Goal: Transaction & Acquisition: Obtain resource

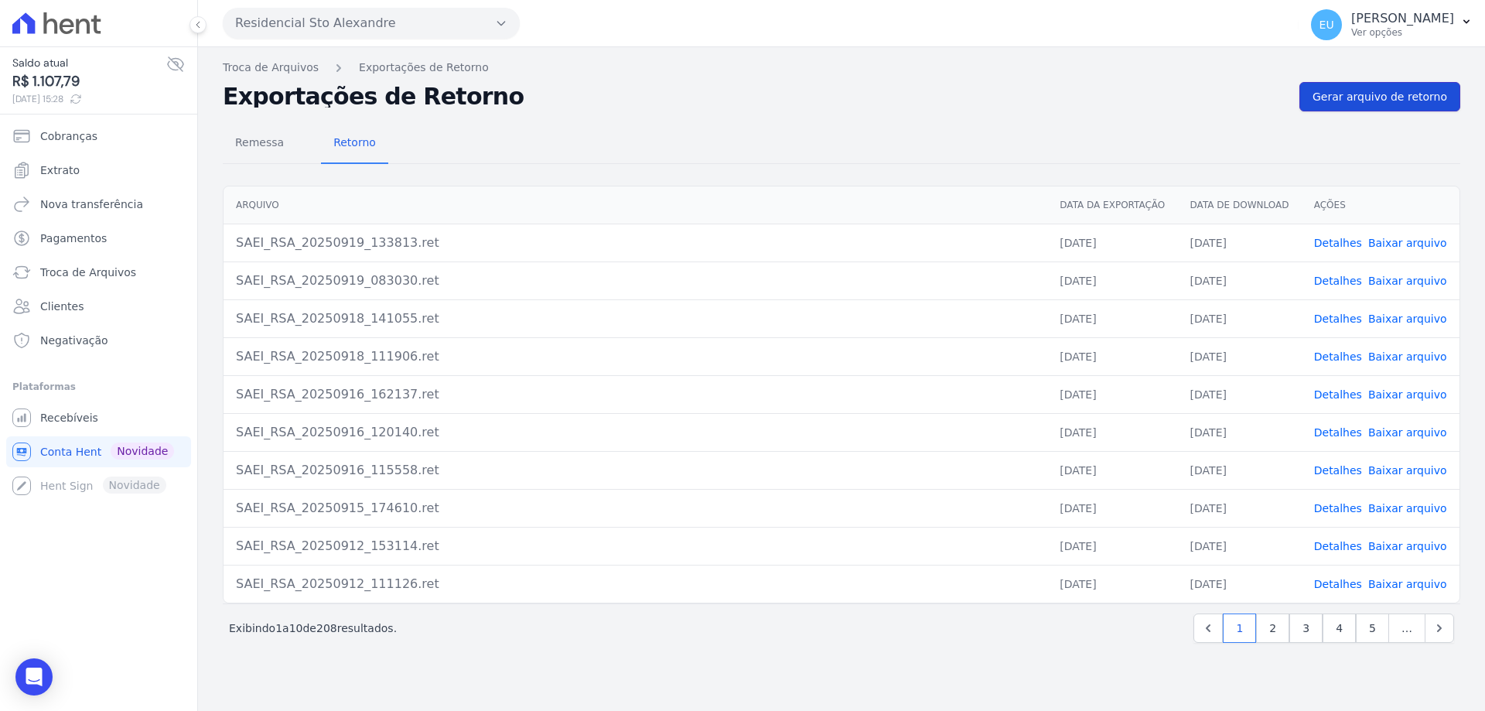
click at [1344, 98] on span "Gerar arquivo de retorno" at bounding box center [1380, 96] width 135 height 15
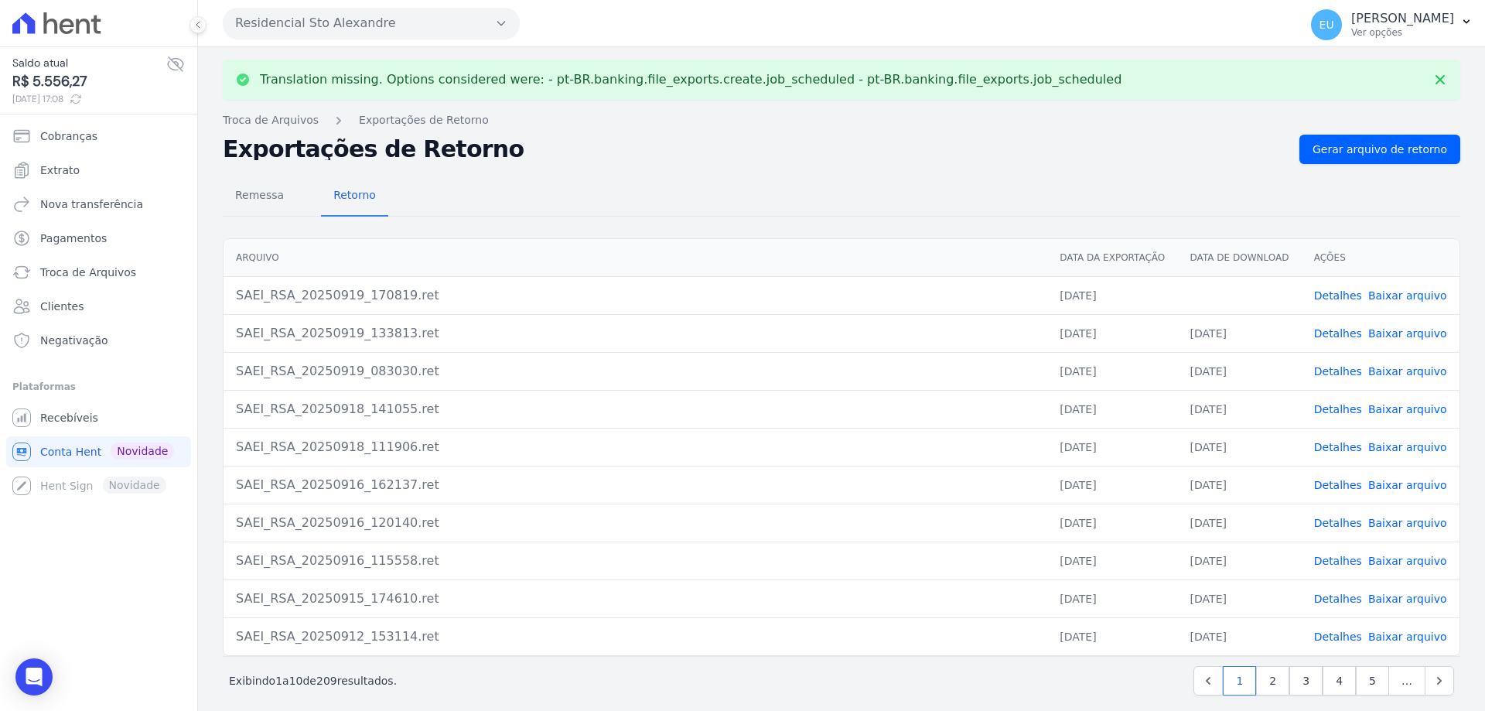
click at [1327, 292] on link "Detalhes" at bounding box center [1338, 295] width 48 height 12
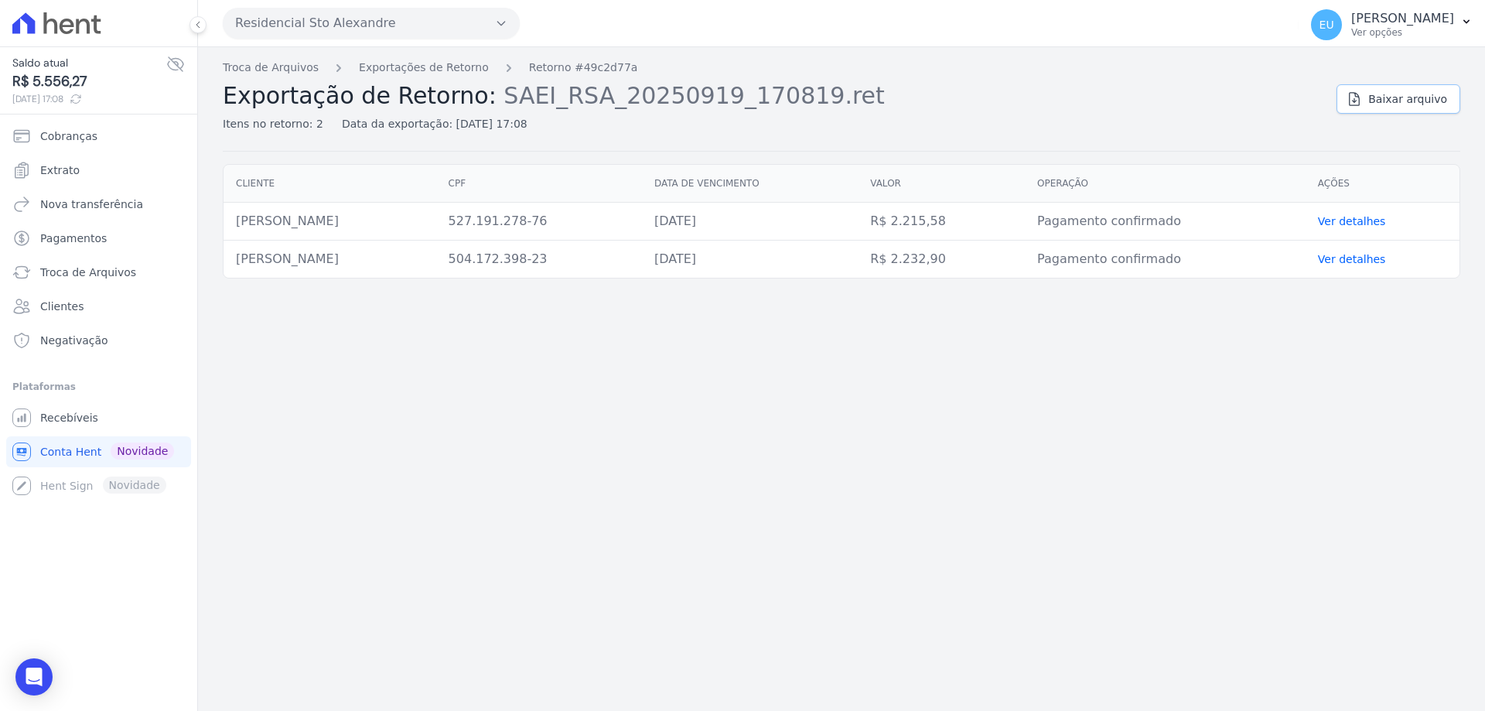
click at [1401, 97] on span "Baixar arquivo" at bounding box center [1407, 98] width 79 height 15
click at [90, 272] on span "Troca de Arquivos" at bounding box center [88, 272] width 96 height 15
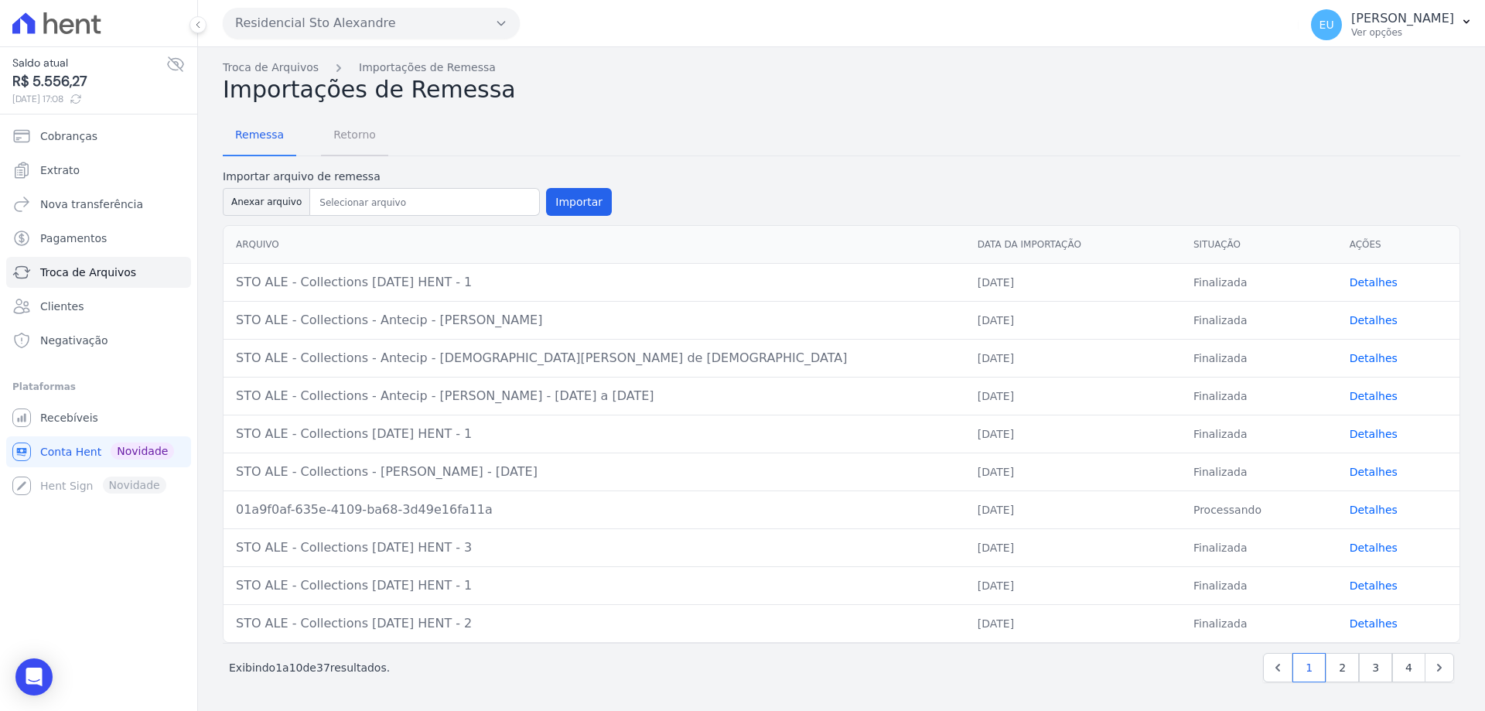
click at [354, 130] on span "Retorno" at bounding box center [354, 134] width 61 height 31
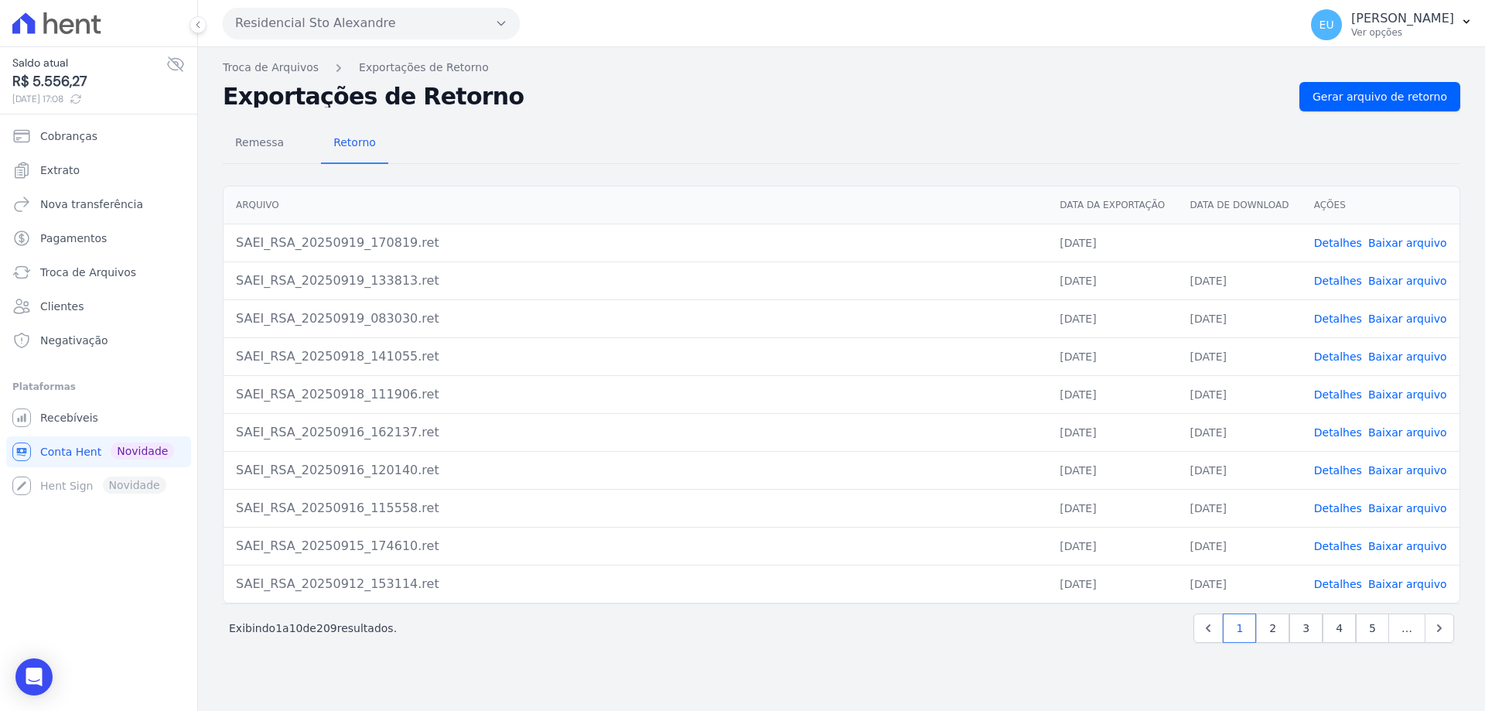
click at [1404, 243] on link "Baixar arquivo" at bounding box center [1407, 243] width 79 height 12
click at [77, 266] on span "Troca de Arquivos" at bounding box center [88, 272] width 96 height 15
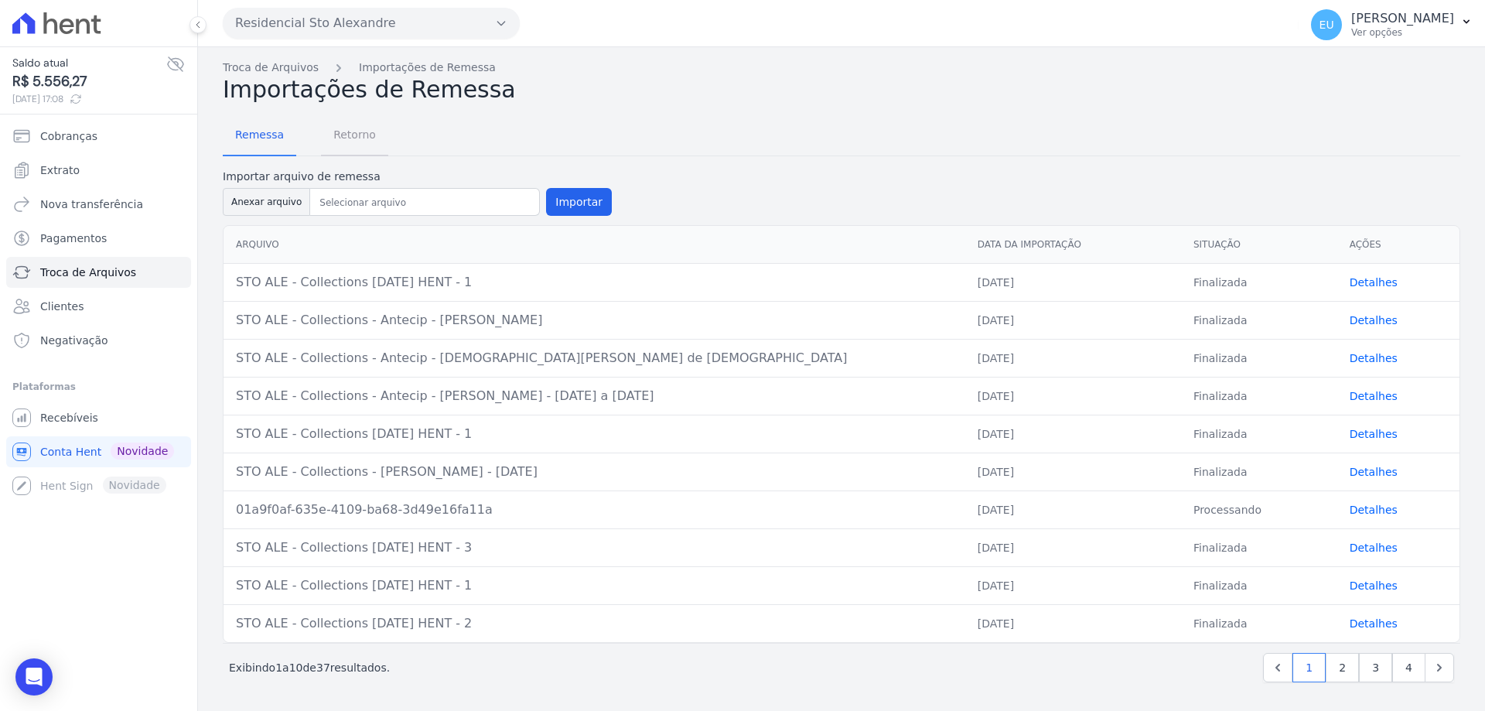
click at [344, 135] on span "Retorno" at bounding box center [354, 134] width 61 height 31
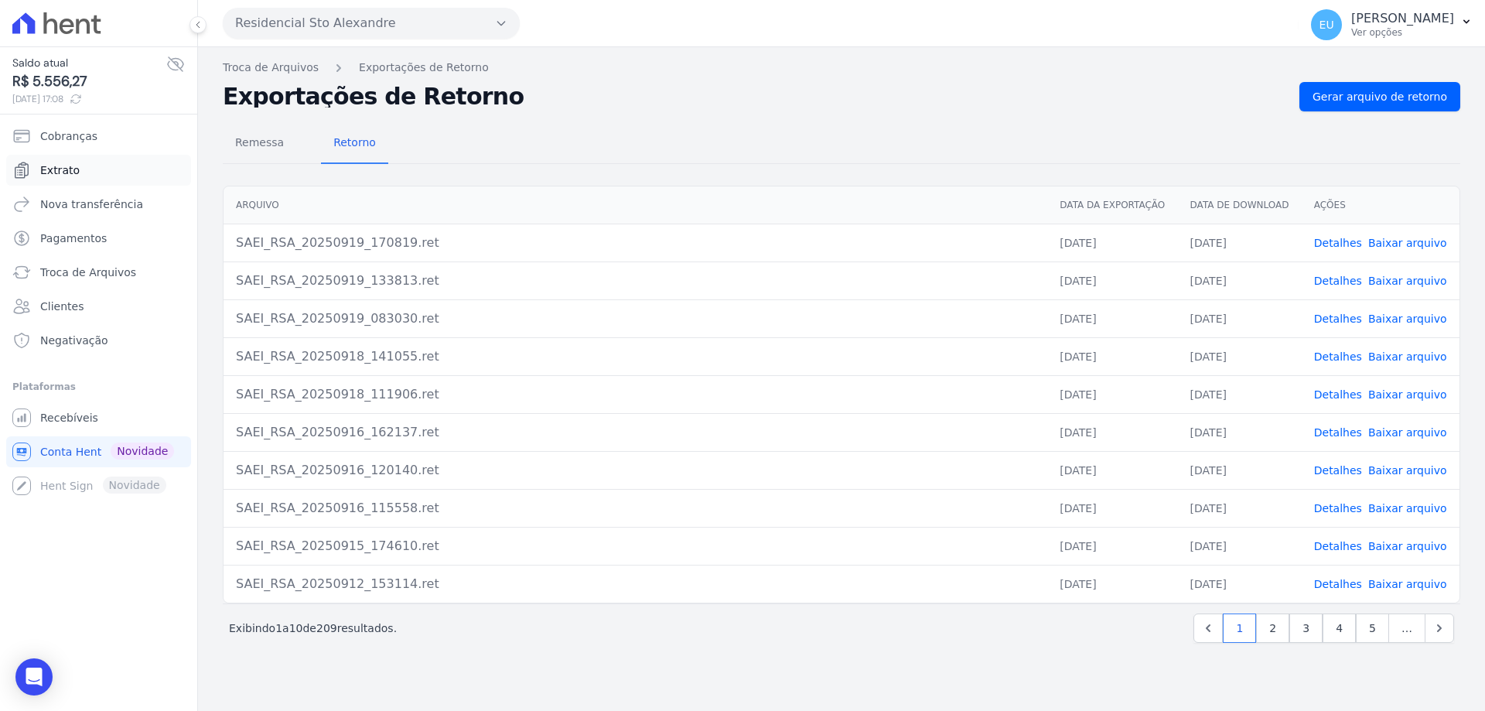
click at [59, 172] on span "Extrato" at bounding box center [59, 169] width 39 height 15
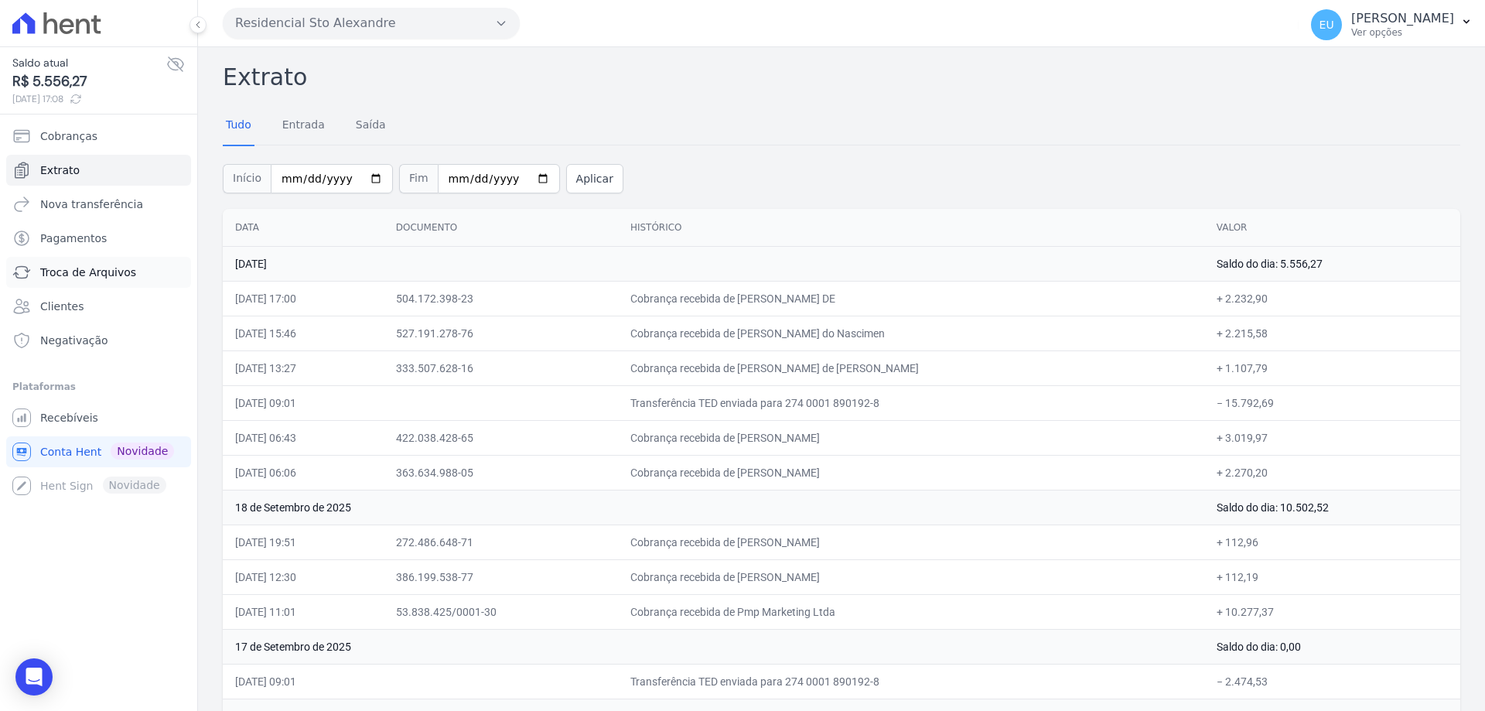
click at [96, 269] on span "Troca de Arquivos" at bounding box center [88, 272] width 96 height 15
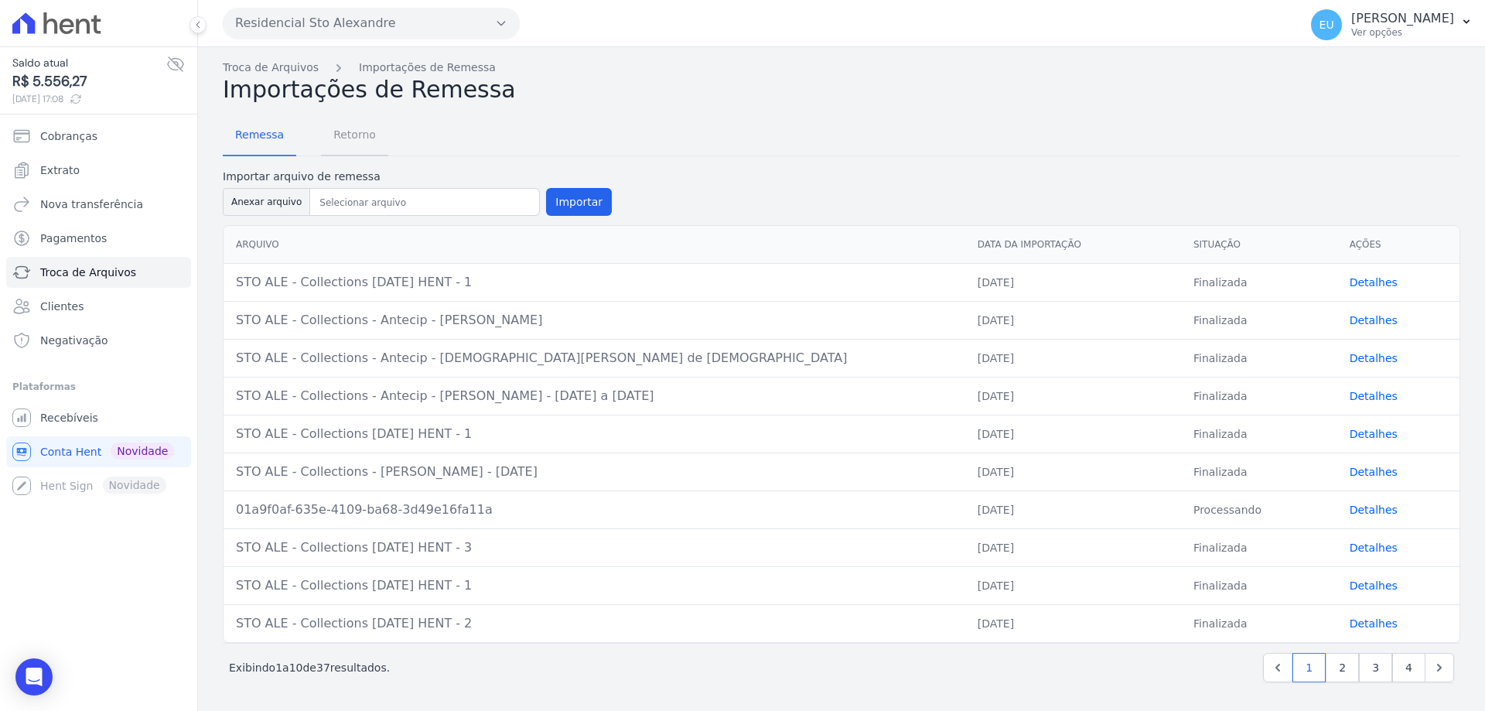
click at [340, 135] on span "Retorno" at bounding box center [354, 134] width 61 height 31
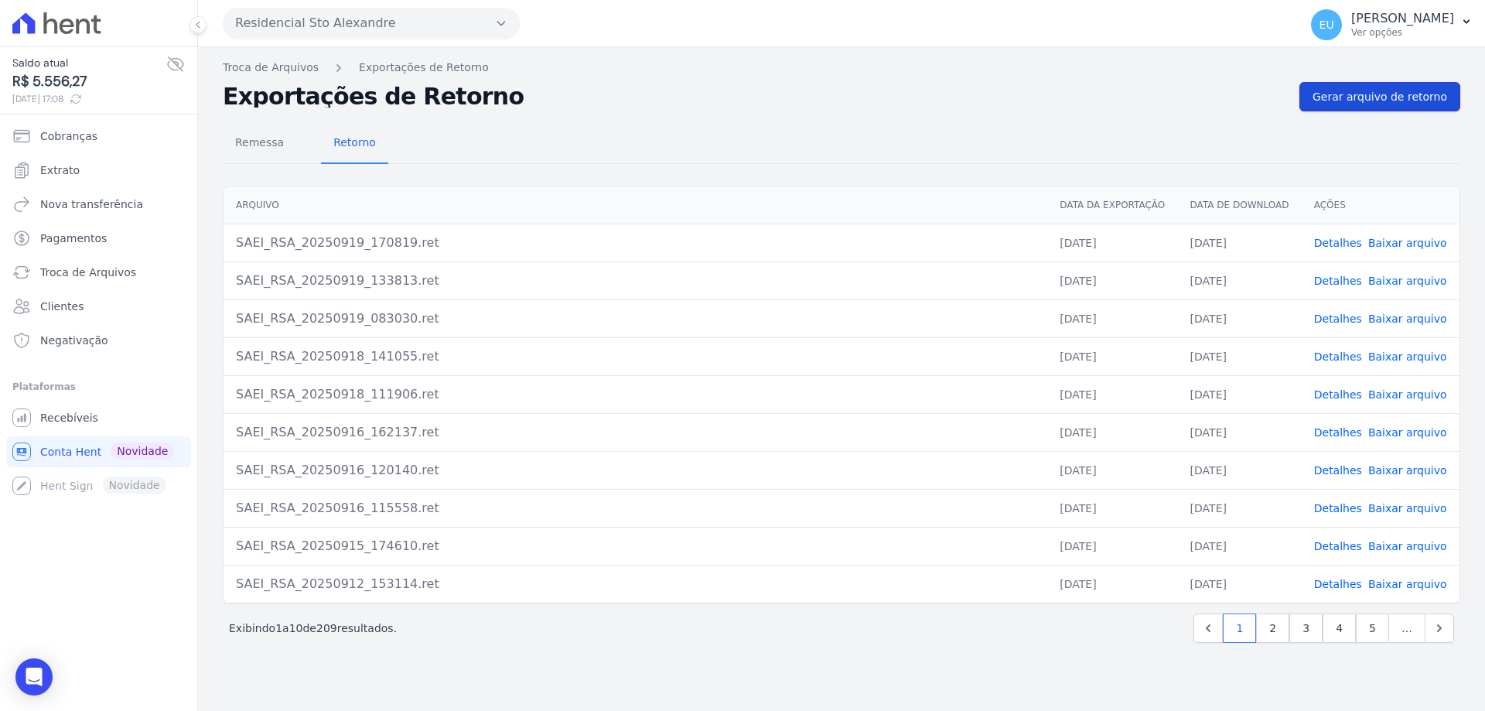
click at [1362, 89] on span "Gerar arquivo de retorno" at bounding box center [1380, 96] width 135 height 15
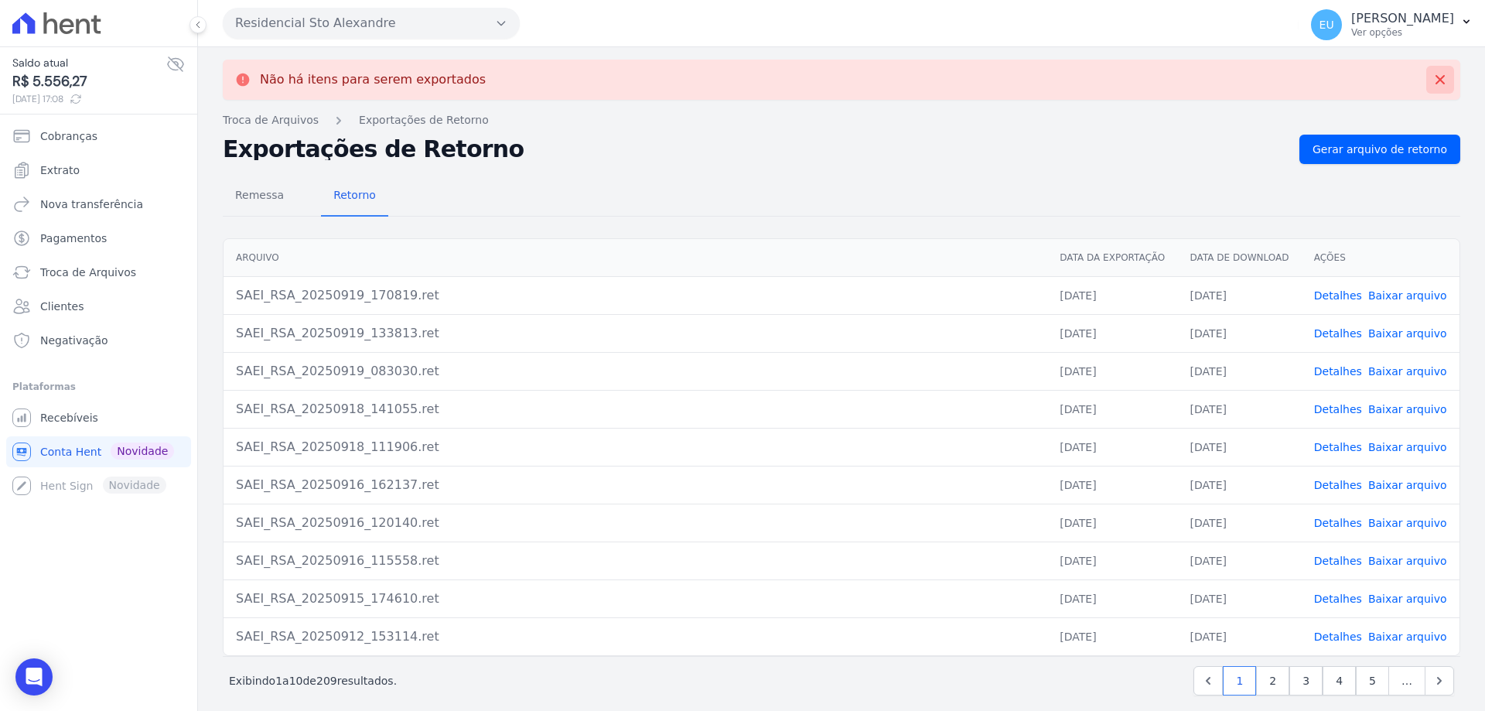
click at [1433, 75] on icon at bounding box center [1440, 79] width 15 height 15
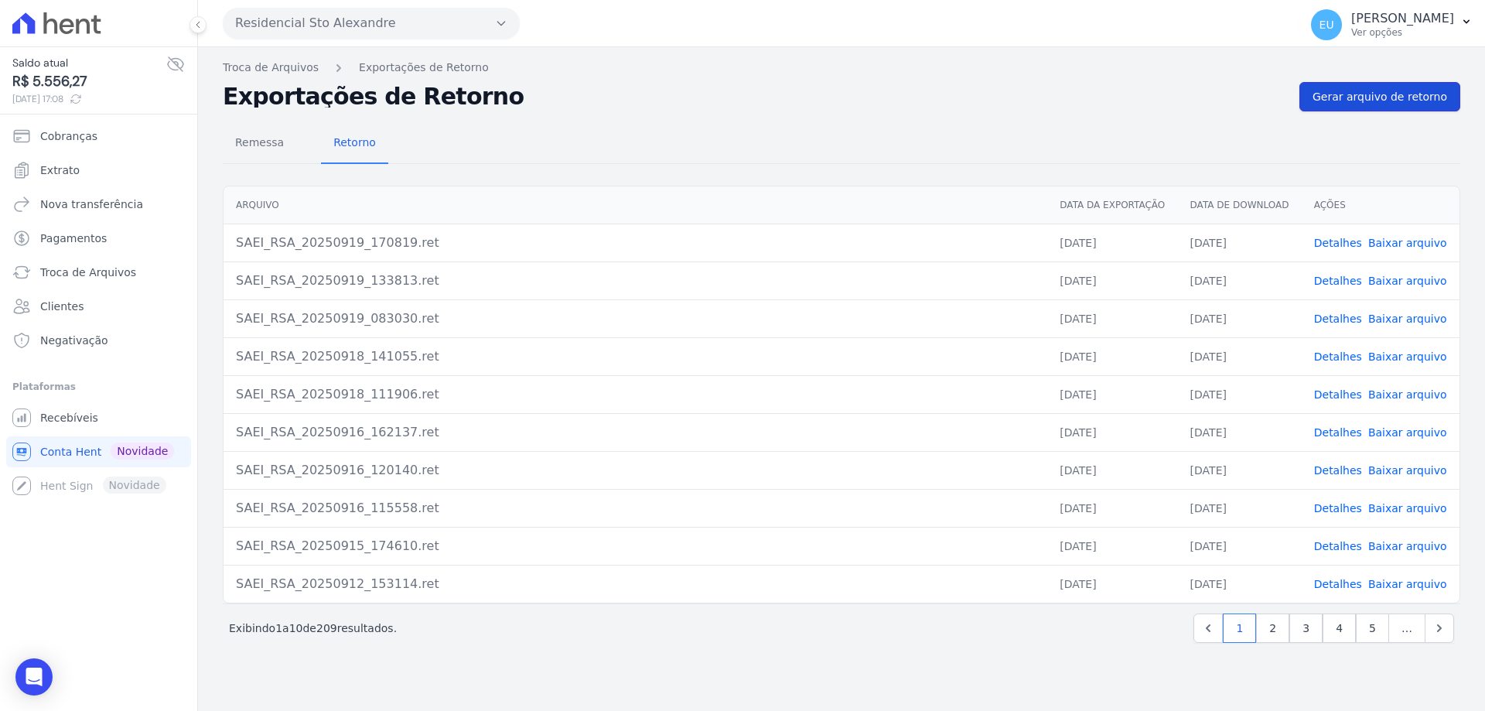
click at [1357, 98] on span "Gerar arquivo de retorno" at bounding box center [1380, 96] width 135 height 15
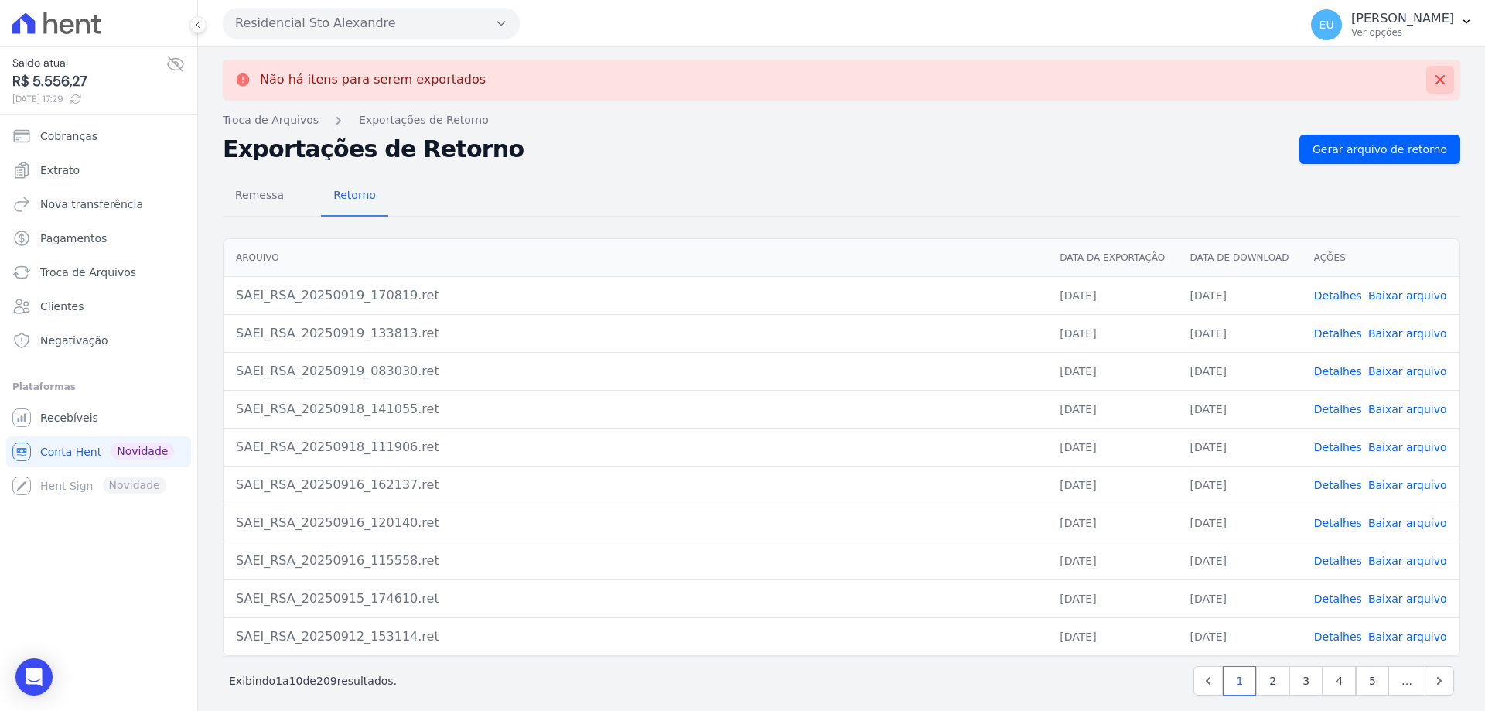
click at [1433, 75] on icon at bounding box center [1440, 79] width 15 height 15
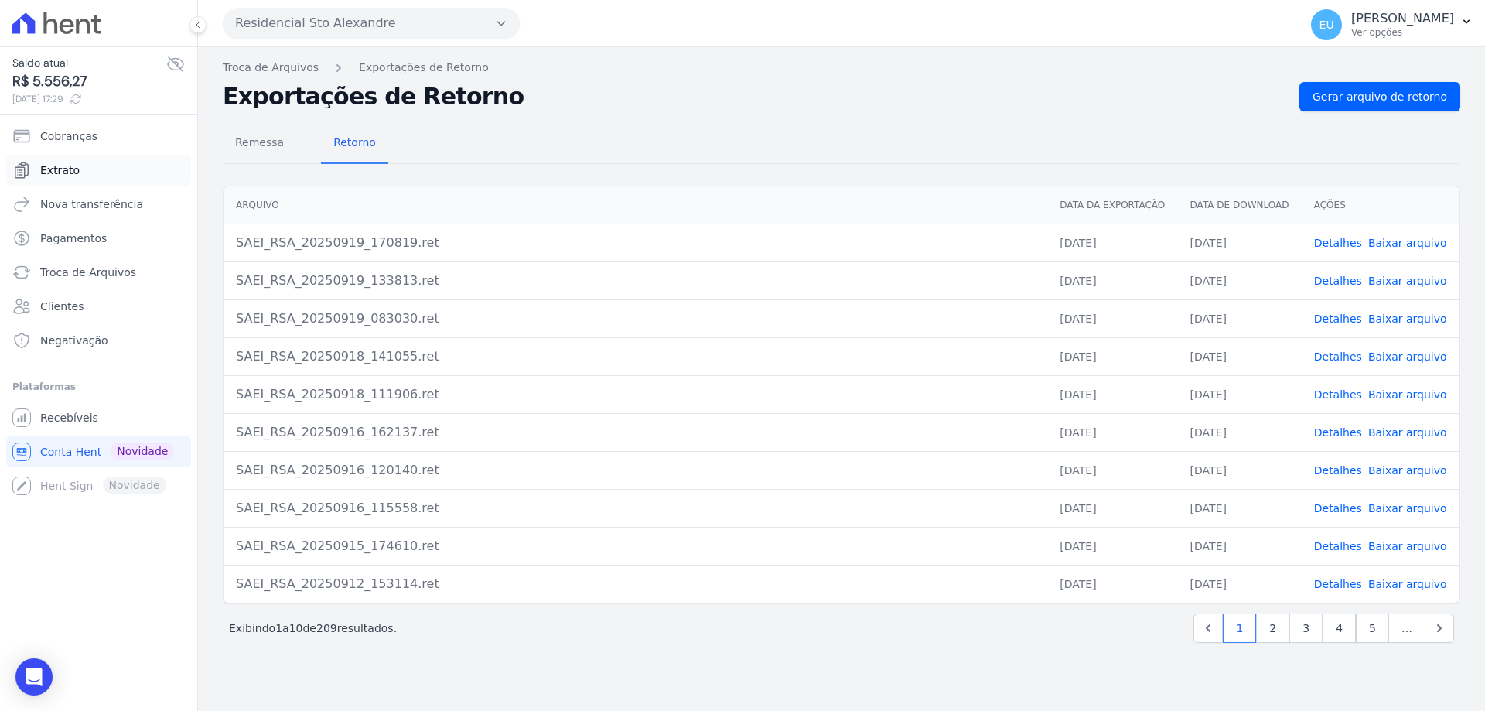
click at [56, 168] on span "Extrato" at bounding box center [59, 169] width 39 height 15
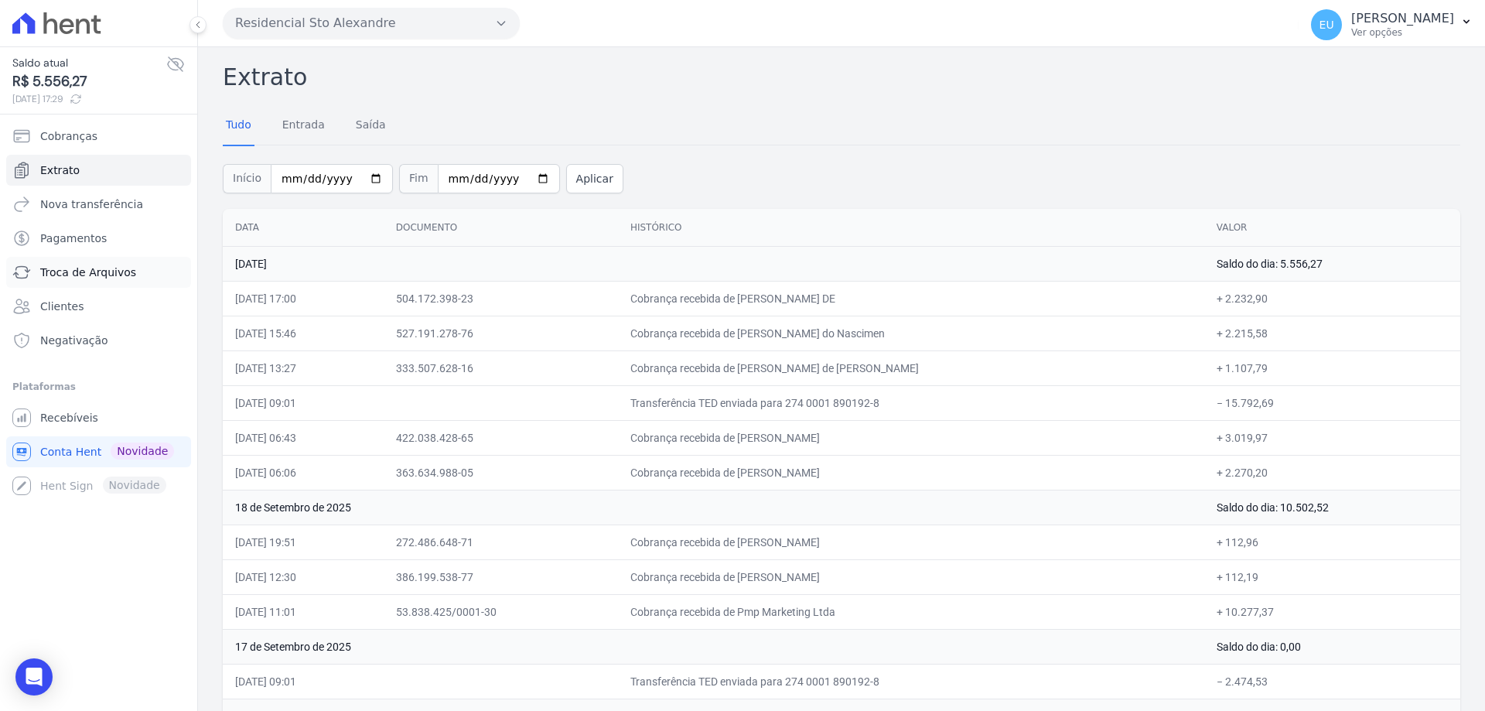
click at [84, 268] on span "Troca de Arquivos" at bounding box center [88, 272] width 96 height 15
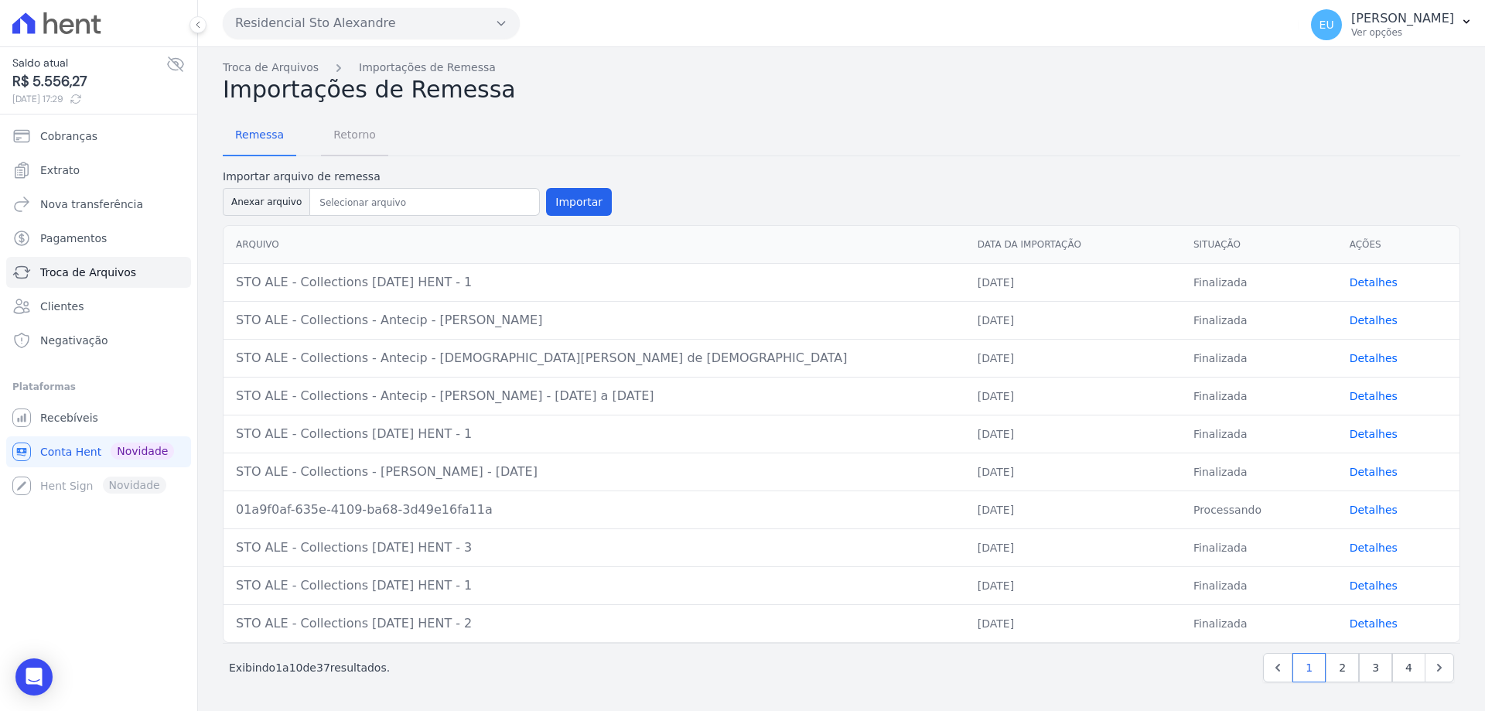
click at [346, 129] on span "Retorno" at bounding box center [354, 134] width 61 height 31
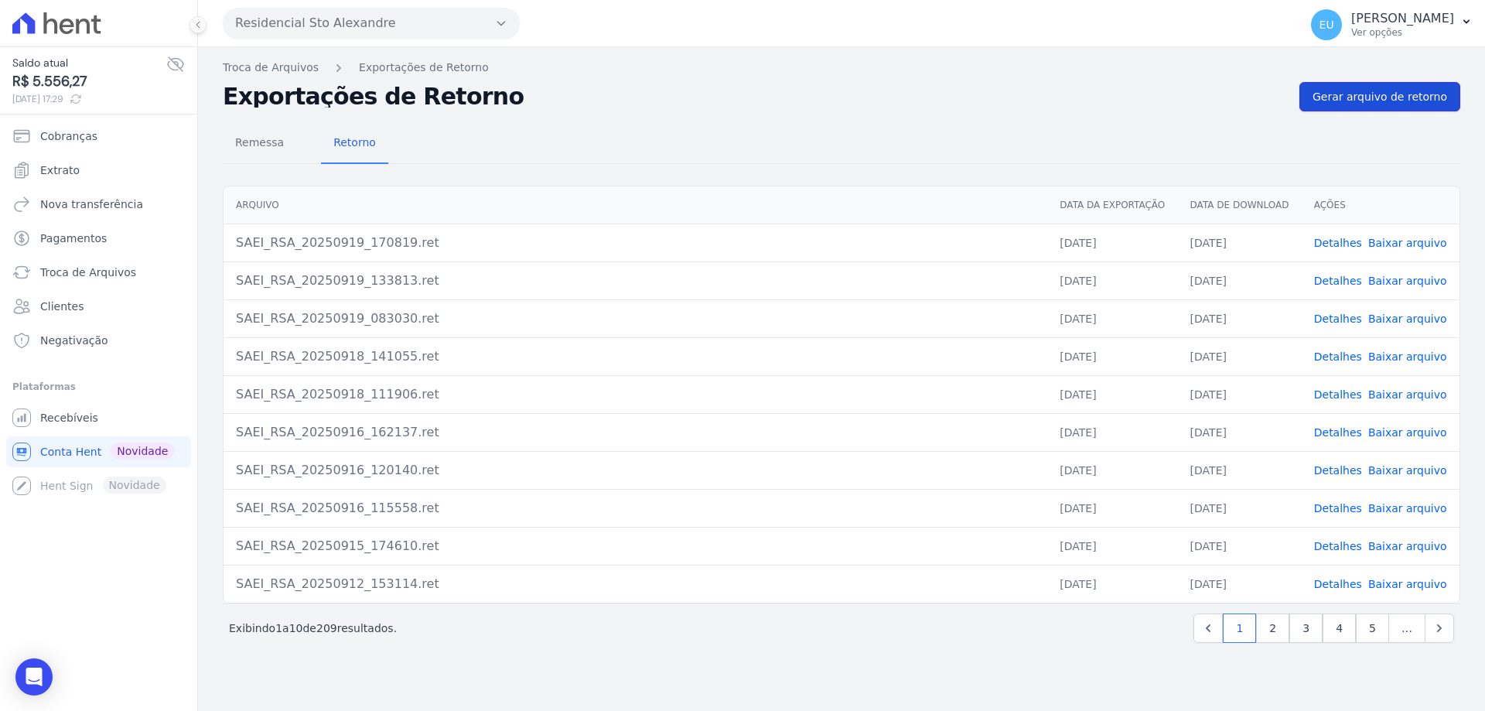
click at [1363, 94] on span "Gerar arquivo de retorno" at bounding box center [1380, 96] width 135 height 15
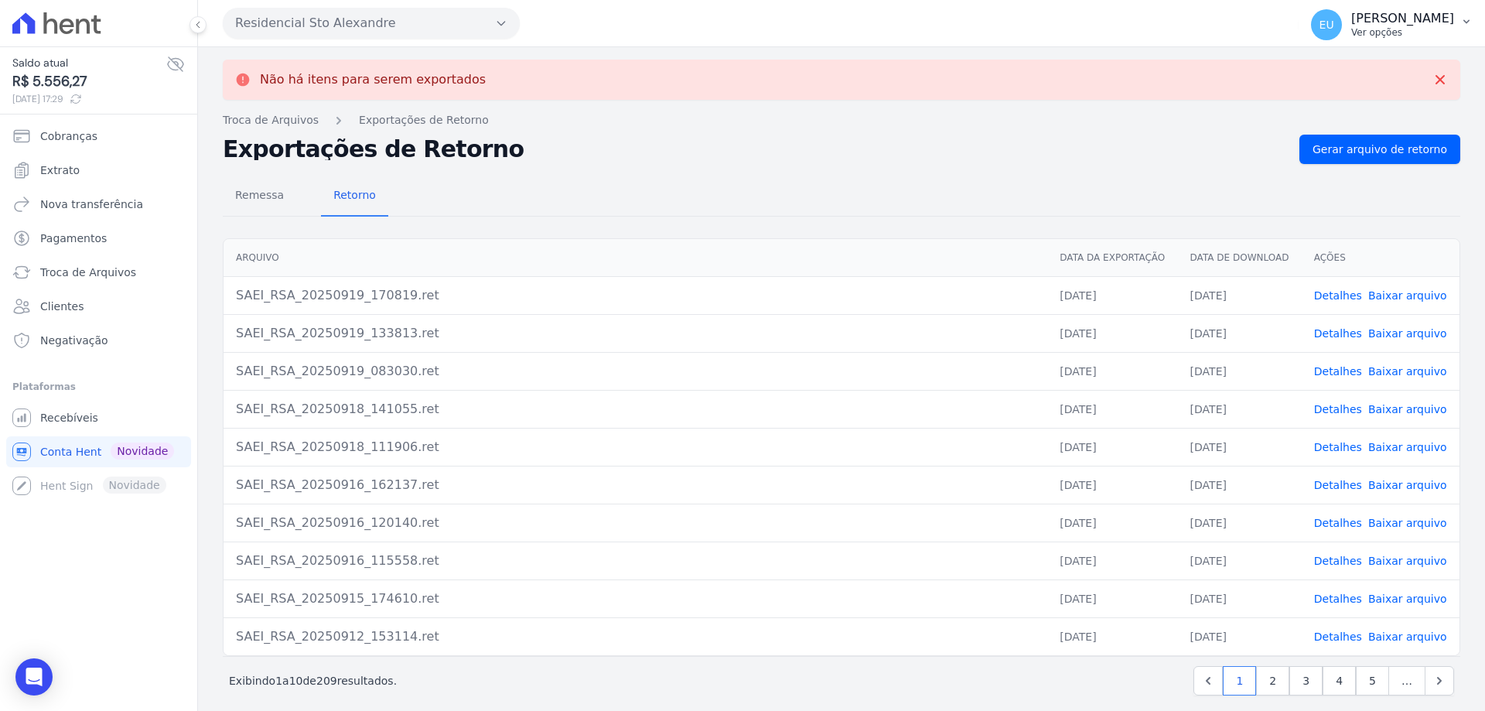
click at [1394, 26] on p "[PERSON_NAME]" at bounding box center [1402, 18] width 103 height 15
click at [1333, 63] on link "Logout" at bounding box center [1386, 67] width 198 height 28
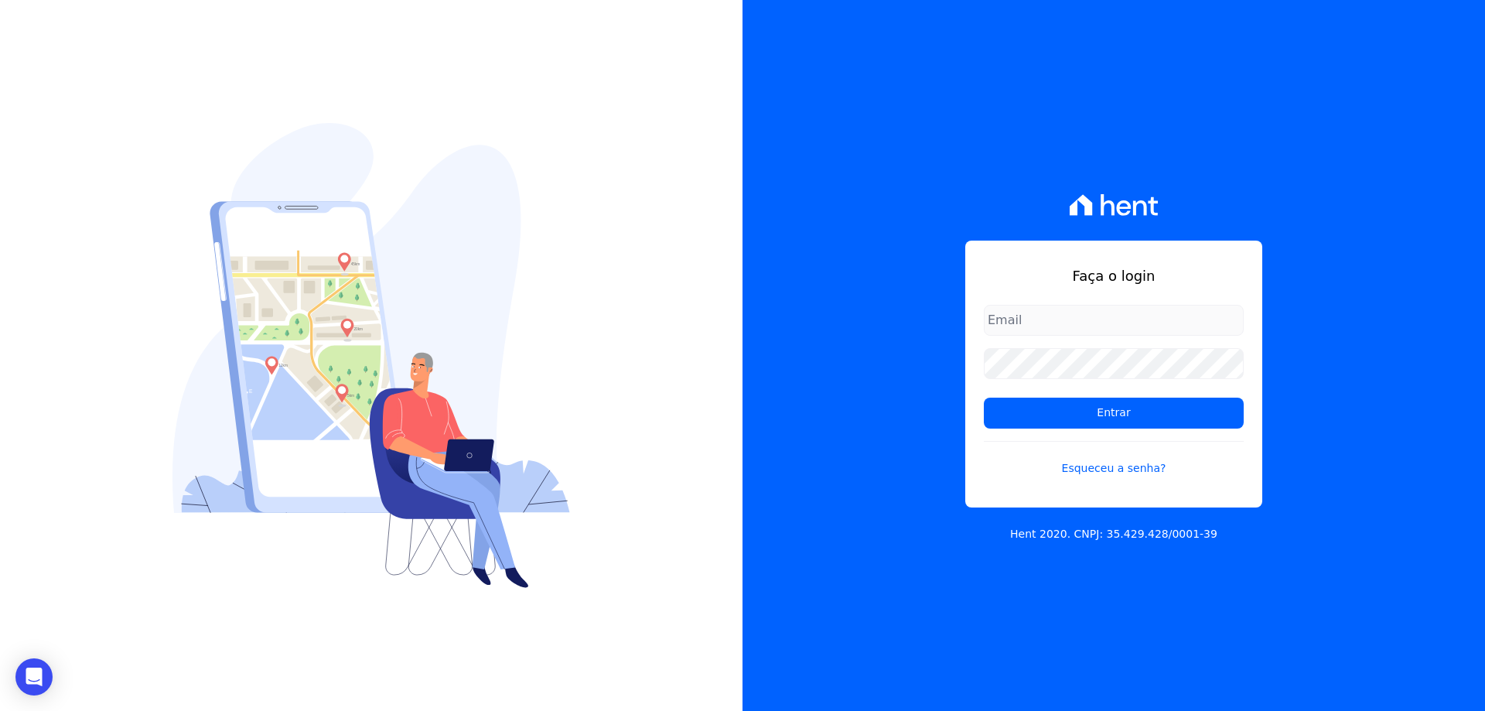
type input "[EMAIL_ADDRESS][DOMAIN_NAME]"
